Goal: Task Accomplishment & Management: Complete application form

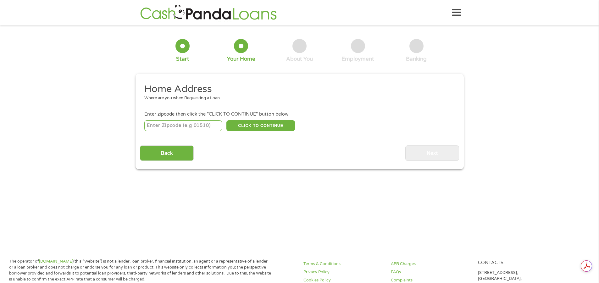
click at [176, 125] on input "number" at bounding box center [183, 125] width 78 height 11
type input "23462"
select select "[US_STATE]"
click at [255, 126] on button "CLICK TO CONTINUE" at bounding box center [260, 125] width 69 height 11
type input "23462"
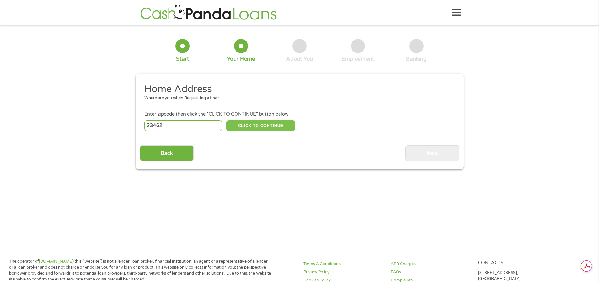
type input "[US_STATE][GEOGRAPHIC_DATA]"
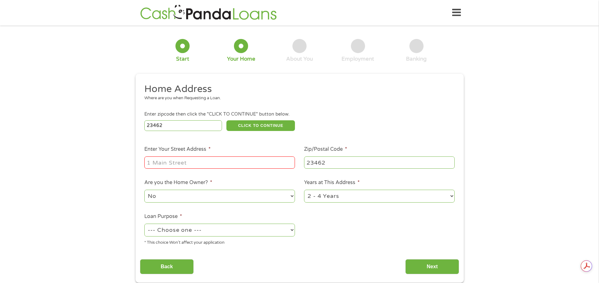
click at [194, 164] on input "Enter Your Street Address *" at bounding box center [219, 163] width 151 height 12
type input "[STREET_ADDRESS]"
click at [453, 196] on select "1 Year or less 1 - 2 Years 2 - 4 Years Over 4 Years" at bounding box center [379, 196] width 151 height 13
select select "60months"
click at [304, 190] on select "1 Year or less 1 - 2 Years 2 - 4 Years Over 4 Years" at bounding box center [379, 196] width 151 height 13
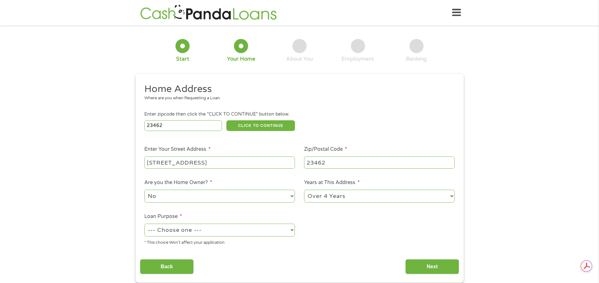
click at [291, 229] on select "--- Choose one --- Pay Bills Debt Consolidation Home Improvement Major Purchase…" at bounding box center [219, 230] width 151 height 13
select select "medicalexpenses"
click at [144, 224] on select "--- Choose one --- Pay Bills Debt Consolidation Home Improvement Major Purchase…" at bounding box center [219, 230] width 151 height 13
click at [443, 266] on input "Next" at bounding box center [432, 266] width 54 height 15
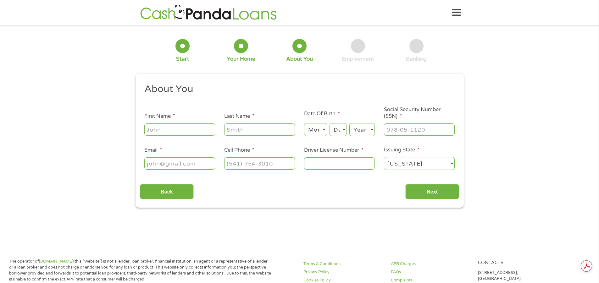
scroll to position [3, 3]
click at [201, 128] on input "First Name *" at bounding box center [179, 130] width 71 height 12
type input "[PERSON_NAME]"
type input "[EMAIL_ADDRESS][PERSON_NAME][DOMAIN_NAME]"
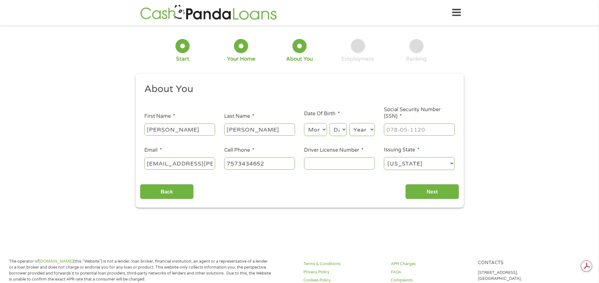
type input "[PHONE_NUMBER]"
click at [323, 129] on select "Month 1 2 3 4 5 6 7 8 9 10 11 12" at bounding box center [315, 129] width 23 height 13
select select "3"
click at [304, 123] on select "Month 1 2 3 4 5 6 7 8 9 10 11 12" at bounding box center [315, 129] width 23 height 13
click at [344, 128] on select "Day 1 2 3 4 5 6 7 8 9 10 11 12 13 14 15 16 17 18 19 20 21 22 23 24 25 26 27 28 …" at bounding box center [337, 129] width 17 height 13
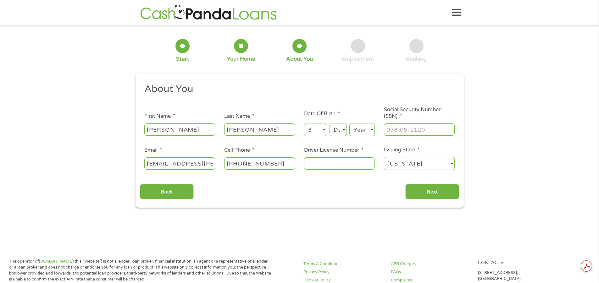
select select "11"
click at [329, 123] on select "Day 1 2 3 4 5 6 7 8 9 10 11 12 13 14 15 16 17 18 19 20 21 22 23 24 25 26 27 28 …" at bounding box center [337, 129] width 17 height 13
click at [373, 128] on select "Year [DATE] 2006 2005 2004 2003 2002 2001 2000 1999 1998 1997 1996 1995 1994 19…" at bounding box center [361, 129] width 25 height 13
select select "1966"
click at [349, 123] on select "Year [DATE] 2006 2005 2004 2003 2002 2001 2000 1999 1998 1997 1996 1995 1994 19…" at bounding box center [361, 129] width 25 height 13
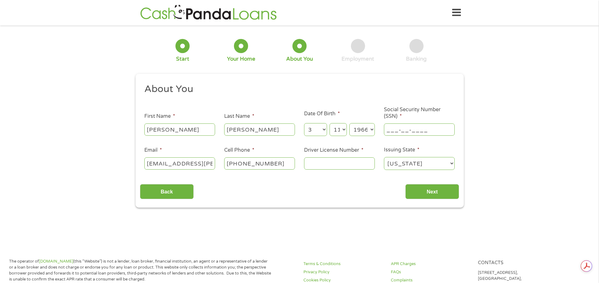
click at [423, 131] on input "___-__-____" at bounding box center [419, 130] width 71 height 12
type input "046-84-6239"
click at [323, 162] on input "Driver License Number *" at bounding box center [339, 163] width 71 height 12
type input "T62693780"
click at [444, 190] on input "Next" at bounding box center [432, 191] width 54 height 15
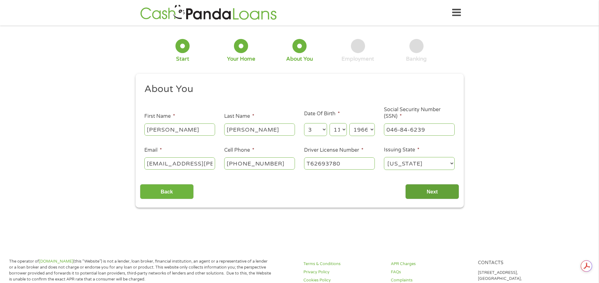
click at [432, 187] on input "Next" at bounding box center [432, 191] width 54 height 15
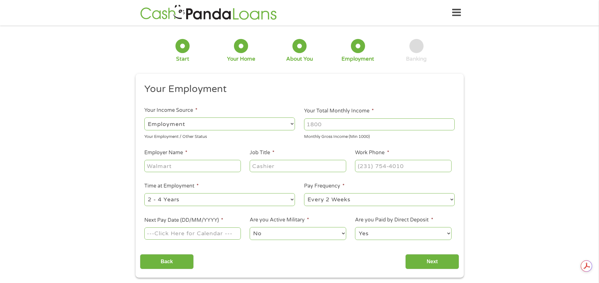
click at [331, 126] on input "Your Total Monthly Income *" at bounding box center [379, 124] width 151 height 12
click at [449, 125] on input "1000" at bounding box center [379, 124] width 151 height 12
click at [450, 121] on input "1001" at bounding box center [379, 124] width 151 height 12
click at [450, 121] on input "1002" at bounding box center [379, 124] width 151 height 12
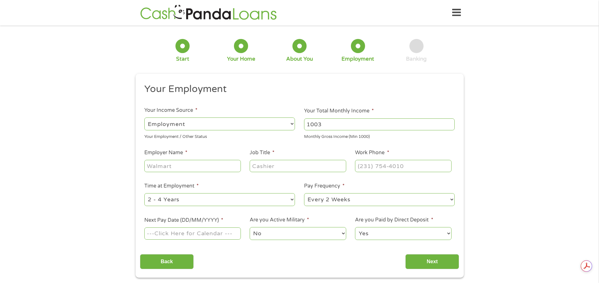
click at [450, 121] on input "1003" at bounding box center [379, 124] width 151 height 12
click at [450, 121] on input "1004" at bounding box center [379, 124] width 151 height 12
click at [450, 121] on input "1005" at bounding box center [379, 124] width 151 height 12
click at [450, 121] on input "1006" at bounding box center [379, 124] width 151 height 12
click at [450, 121] on input "1007" at bounding box center [379, 124] width 151 height 12
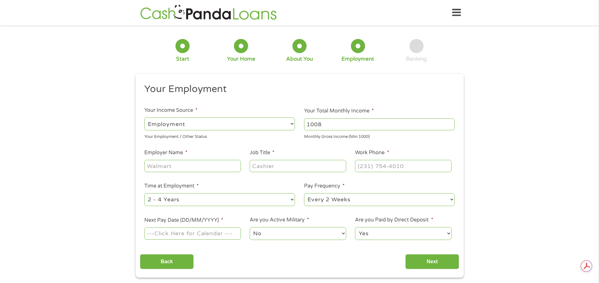
click at [450, 121] on input "1008" at bounding box center [379, 124] width 151 height 12
click at [450, 121] on input "1009" at bounding box center [379, 124] width 151 height 12
click at [450, 121] on input "1010" at bounding box center [379, 124] width 151 height 12
click at [450, 121] on input "1011" at bounding box center [379, 124] width 151 height 12
click at [450, 121] on input "1012" at bounding box center [379, 124] width 151 height 12
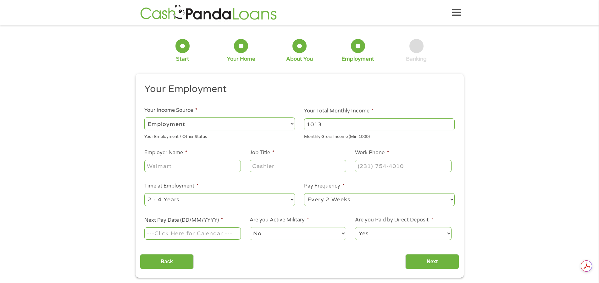
click at [450, 121] on input "1013" at bounding box center [379, 124] width 151 height 12
click at [450, 121] on input "1020" at bounding box center [379, 124] width 151 height 12
click at [450, 121] on input "1292" at bounding box center [379, 124] width 151 height 12
click at [450, 121] on input "1323" at bounding box center [379, 124] width 151 height 12
click at [450, 121] on input "1369" at bounding box center [379, 124] width 151 height 12
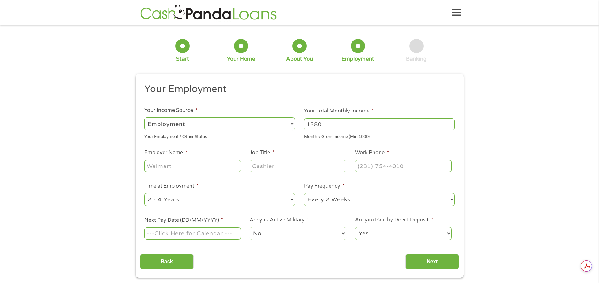
click at [450, 121] on input "1380" at bounding box center [379, 124] width 151 height 12
click at [450, 121] on input "1470" at bounding box center [379, 124] width 151 height 12
drag, startPoint x: 328, startPoint y: 124, endPoint x: 303, endPoint y: 125, distance: 25.1
click at [303, 125] on li "Your Total Monthly Income * 1470 Monthly Gross Income (Min 1000)" at bounding box center [380, 123] width 160 height 33
type input "4700"
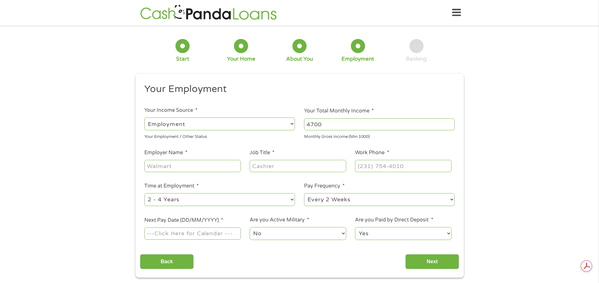
click at [190, 166] on input "Employer Name *" at bounding box center [192, 166] width 96 height 12
type input "[PERSON_NAME] Martingayle"
type input "Paralegal"
type input "[PHONE_NUMBER]"
click at [292, 200] on select "--- Choose one --- 1 Year or less 1 - 2 Years 2 - 4 Years Over 4 Years" at bounding box center [219, 199] width 151 height 13
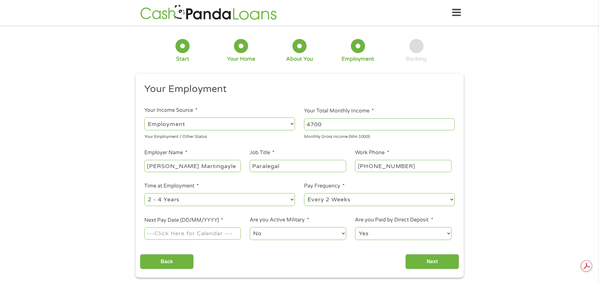
select select "60months"
click at [144, 193] on select "--- Choose one --- 1 Year or less 1 - 2 Years 2 - 4 Years Over 4 Years" at bounding box center [219, 199] width 151 height 13
click at [452, 199] on select "--- Choose one --- Every 2 Weeks Every Week Monthly Semi-Monthly" at bounding box center [379, 199] width 151 height 13
click at [304, 193] on select "--- Choose one --- Every 2 Weeks Every Week Monthly Semi-Monthly" at bounding box center [379, 199] width 151 height 13
click at [229, 233] on input "Next Pay Date (DD/MM/YYYY) *" at bounding box center [192, 234] width 96 height 12
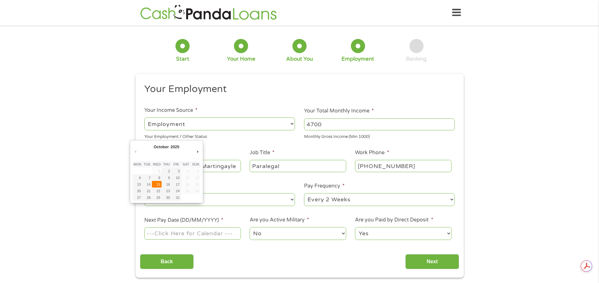
type input "[DATE]"
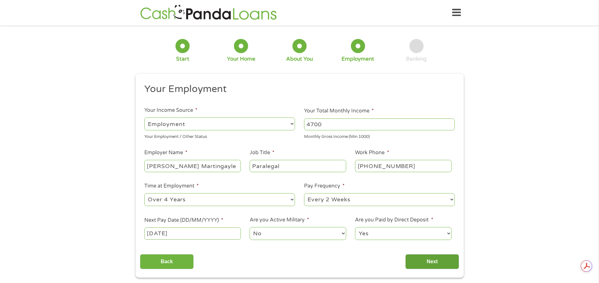
click at [429, 262] on input "Next" at bounding box center [432, 261] width 54 height 15
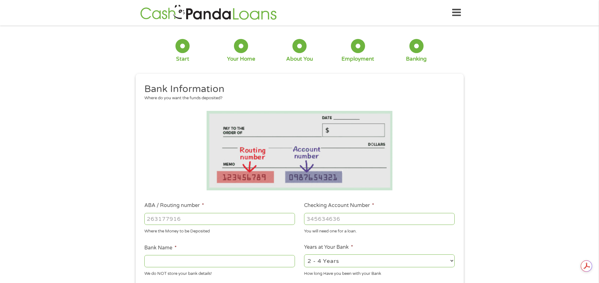
scroll to position [31, 0]
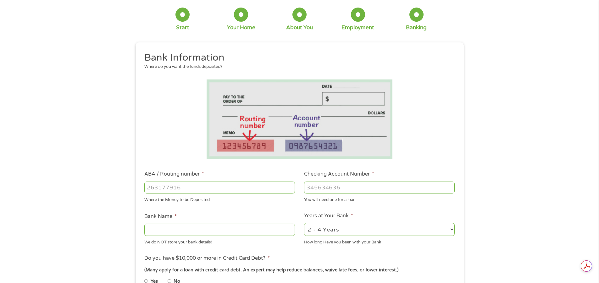
click at [255, 187] on input "ABA / Routing number *" at bounding box center [219, 188] width 151 height 12
type input "256074974"
type input "NAVY FEDERAL CREDIT UNION"
type input "256074974"
type input "7056071181"
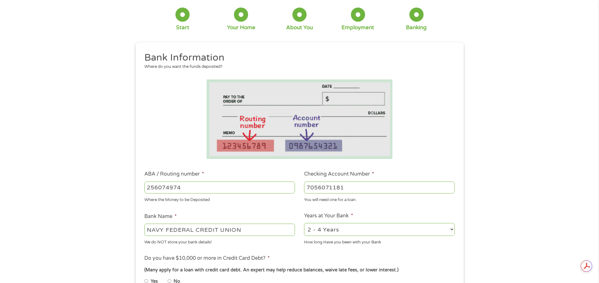
click at [452, 229] on select "2 - 4 Years 6 - 12 Months 1 - 2 Years Over 4 Years" at bounding box center [379, 229] width 151 height 13
select select "60months"
click at [304, 223] on select "2 - 4 Years 6 - 12 Months 1 - 2 Years Over 4 Years" at bounding box center [379, 229] width 151 height 13
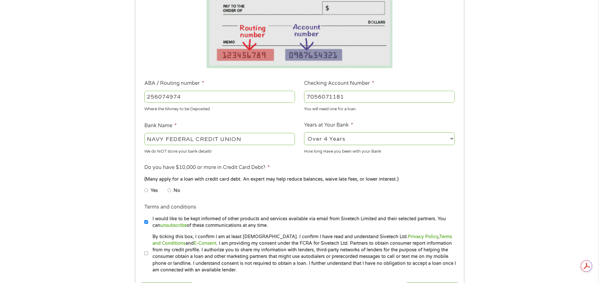
scroll to position [126, 0]
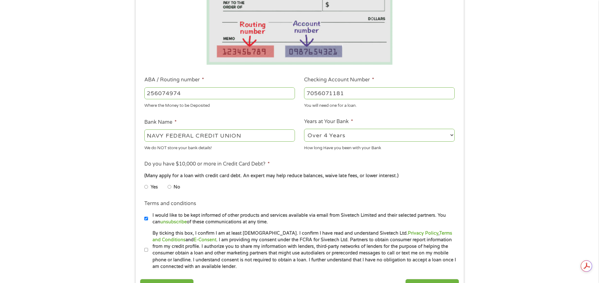
click at [170, 186] on input "No" at bounding box center [170, 187] width 4 height 10
radio input "true"
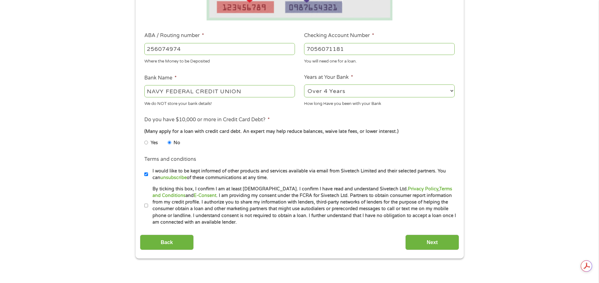
scroll to position [189, 0]
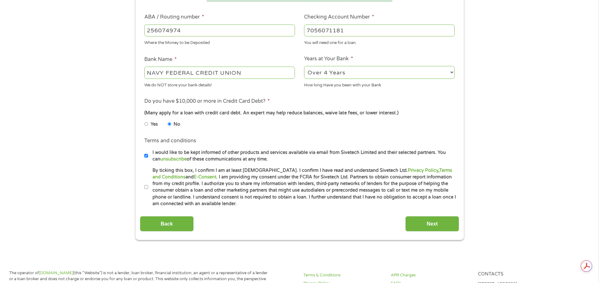
click at [146, 187] on input "By ticking this box, I confirm I am at least [DEMOGRAPHIC_DATA]. I confirm I ha…" at bounding box center [146, 187] width 4 height 10
checkbox input "true"
click at [433, 221] on input "Next" at bounding box center [432, 223] width 54 height 15
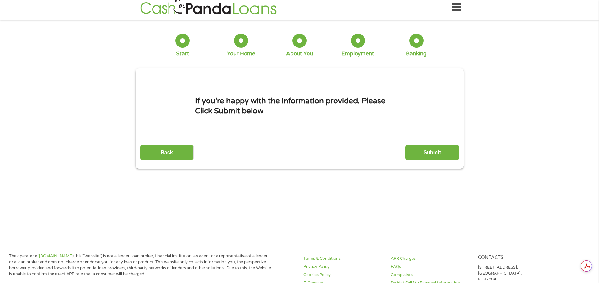
scroll to position [0, 0]
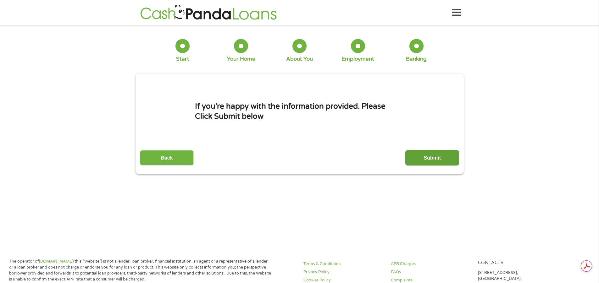
click at [429, 155] on input "Submit" at bounding box center [432, 157] width 54 height 15
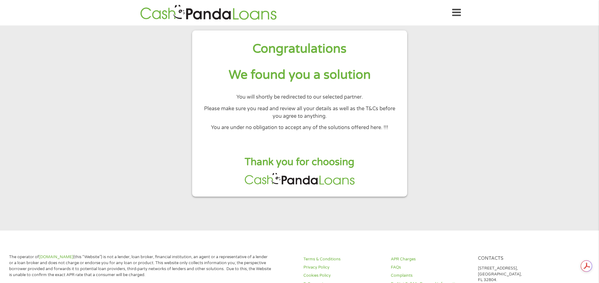
click at [456, 12] on icon at bounding box center [456, 12] width 9 height 15
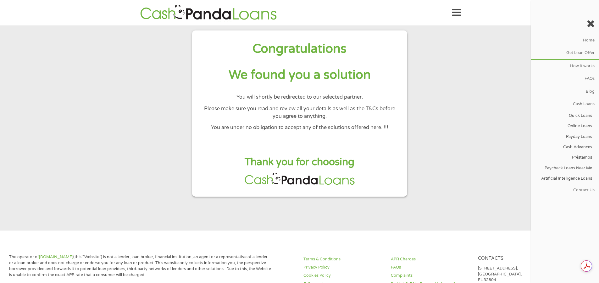
click at [473, 93] on section "Congratulations We found you a solution You will shortly be redirected to our s…" at bounding box center [299, 127] width 599 height 205
click at [590, 23] on icon at bounding box center [590, 24] width 8 height 10
